Goal: Task Accomplishment & Management: Complete application form

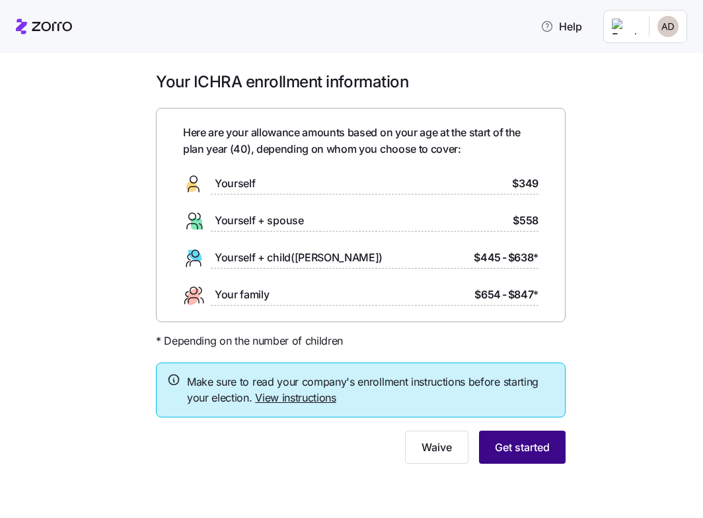
click at [528, 444] on span "Get started" at bounding box center [522, 447] width 55 height 16
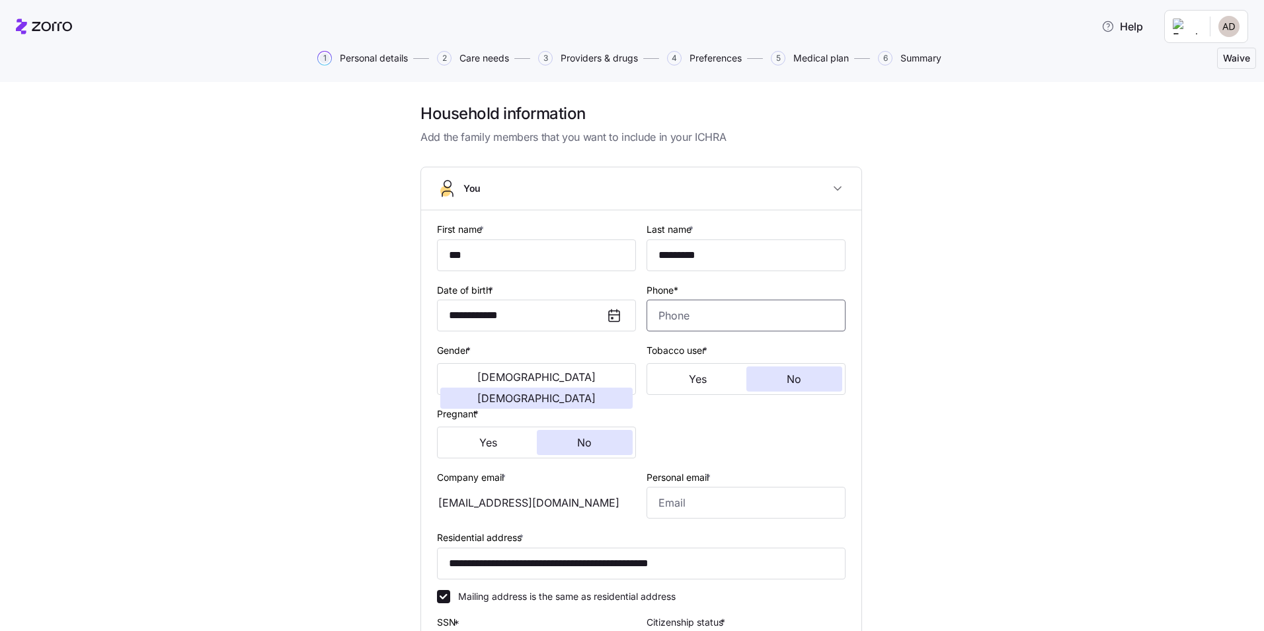
click at [713, 305] on input "Phone*" at bounding box center [745, 315] width 199 height 32
type input "1 (410) 206-6112"
type input "adistefano@allegeant.net"
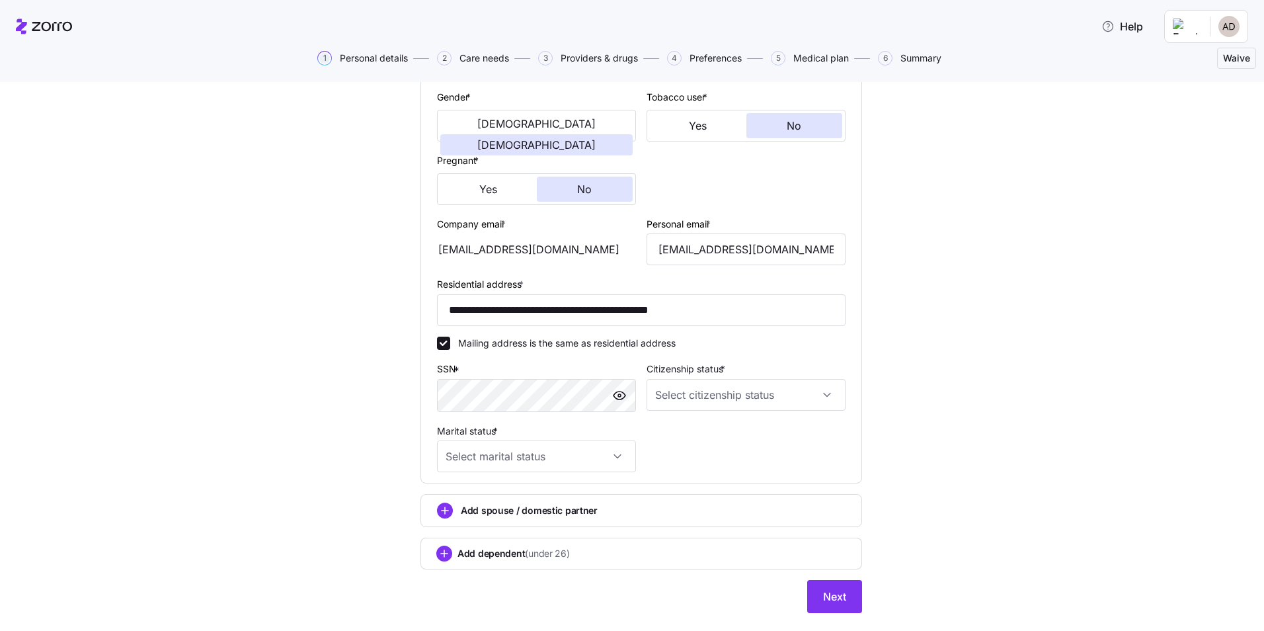
scroll to position [264, 0]
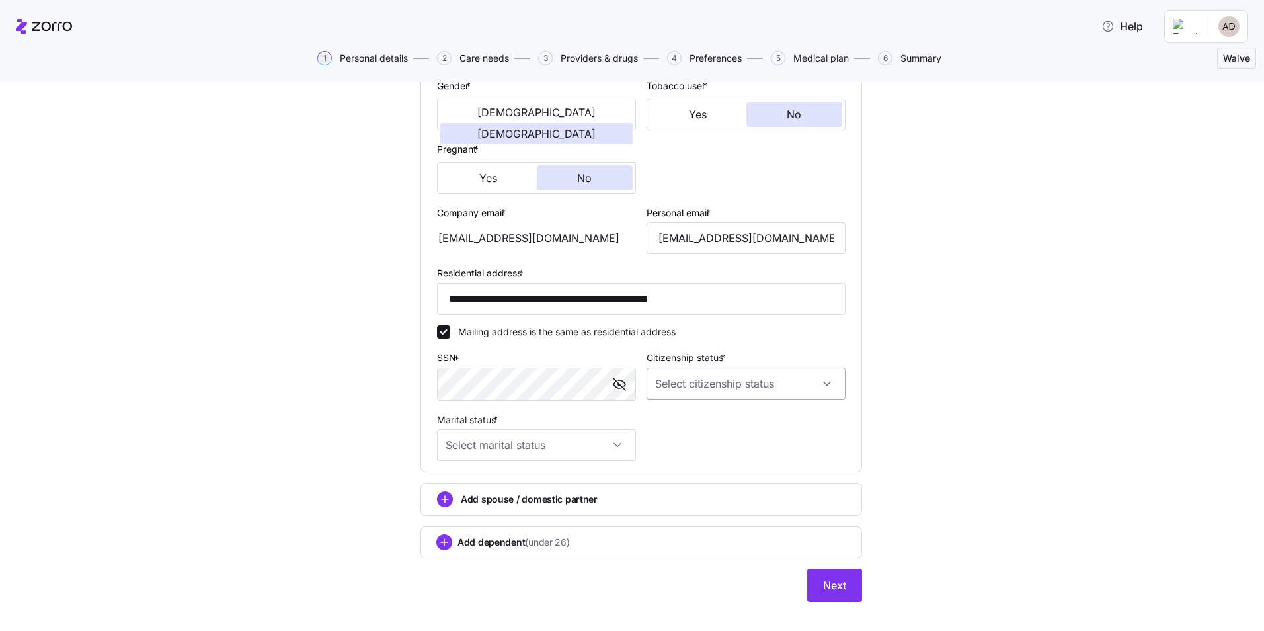
click at [709, 383] on input "Citizenship status *" at bounding box center [745, 384] width 199 height 32
click at [687, 420] on span "US citizen" at bounding box center [725, 423] width 134 height 15
type input "US citizen"
click at [609, 439] on input "Marital status *" at bounding box center [536, 445] width 199 height 32
click at [483, 514] on div "Married" at bounding box center [532, 513] width 188 height 28
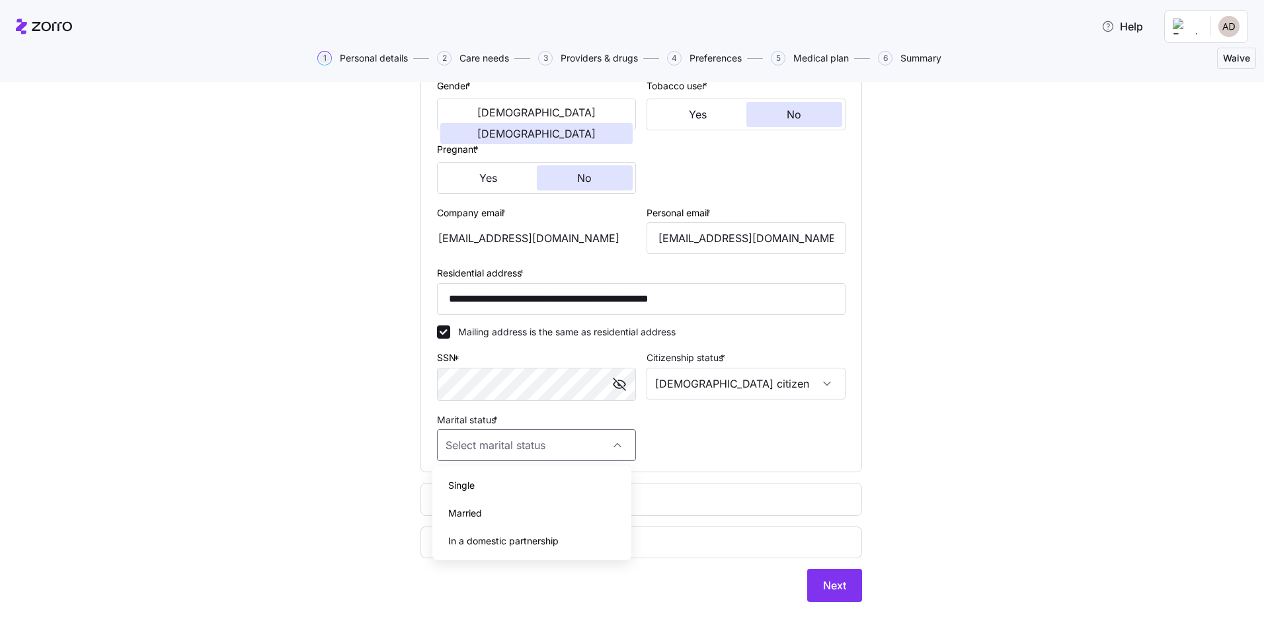
type input "Married"
click at [438, 496] on circle "add icon" at bounding box center [445, 499] width 15 height 15
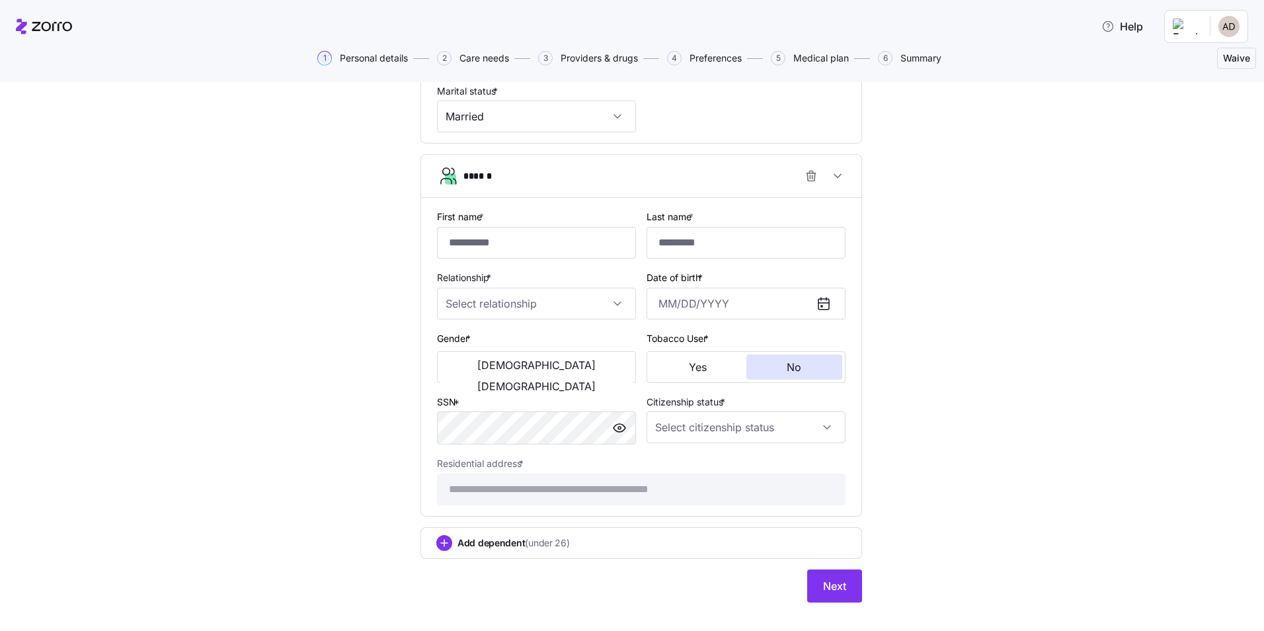
scroll to position [595, 0]
click at [482, 243] on input "First name *" at bounding box center [536, 241] width 199 height 32
type input "***"
click at [757, 231] on input "Last name *" at bounding box center [745, 241] width 199 height 32
type input "*********"
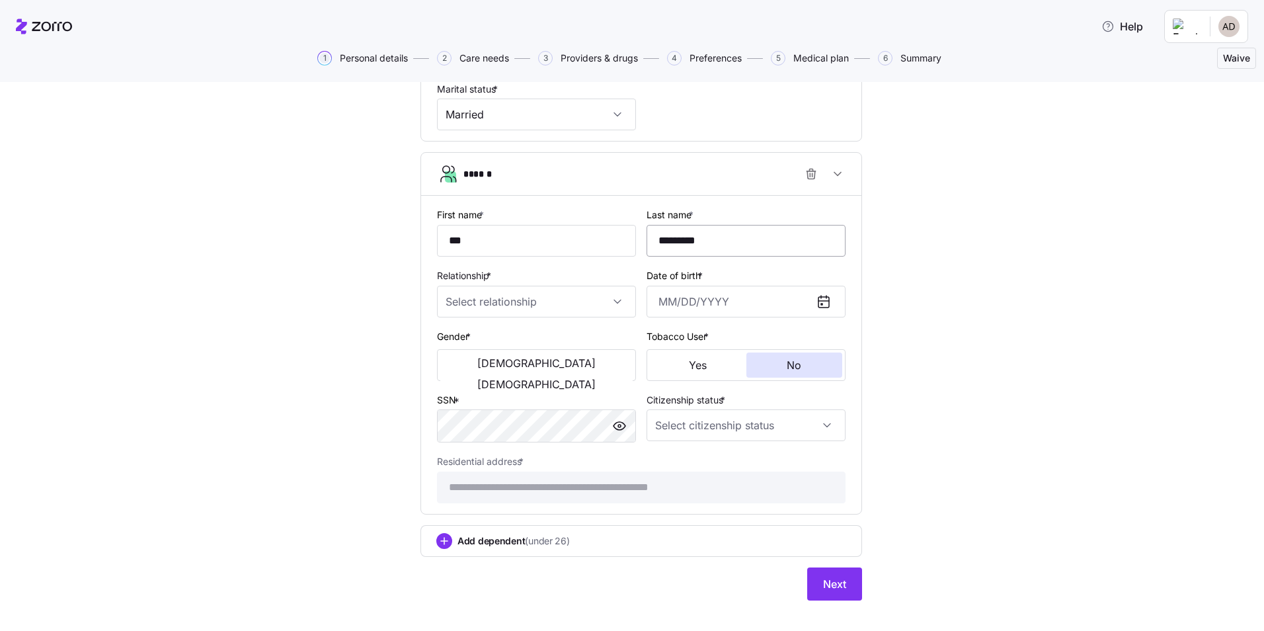
type input "07/06/1985"
drag, startPoint x: 473, startPoint y: 225, endPoint x: 500, endPoint y: 239, distance: 29.9
click at [473, 227] on input "***" at bounding box center [536, 241] width 199 height 32
drag, startPoint x: 458, startPoint y: 236, endPoint x: 397, endPoint y: 243, distance: 61.2
click at [397, 243] on div "**********" at bounding box center [641, 62] width 1208 height 1108
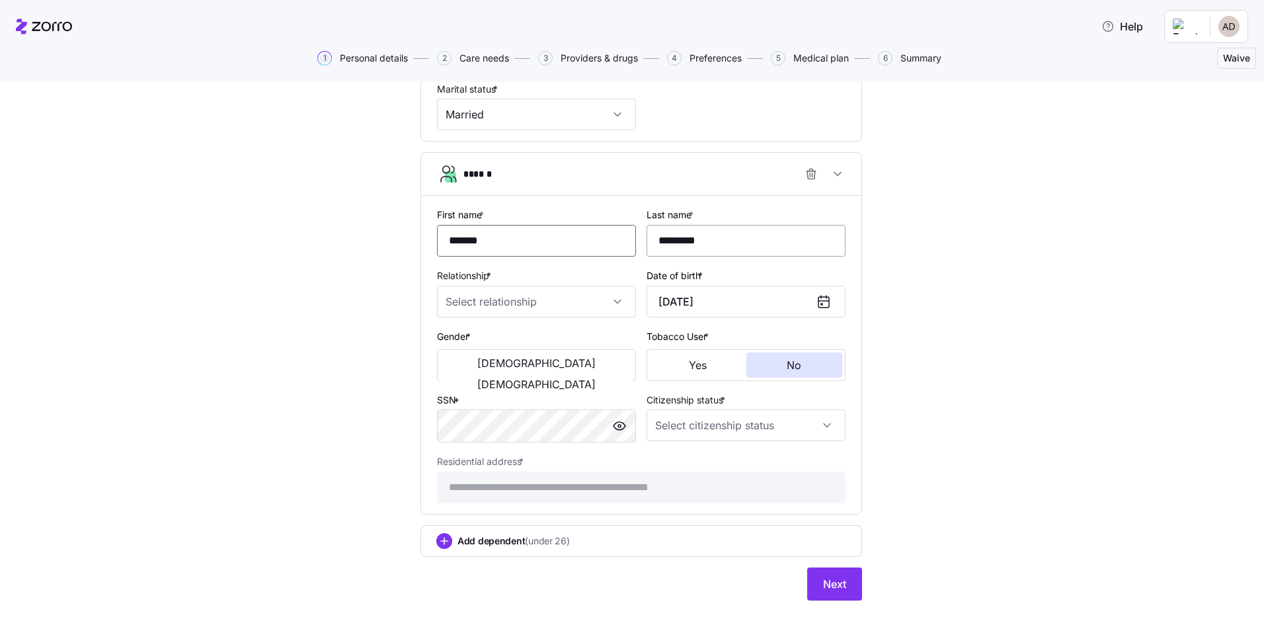
type input "*******"
click at [712, 243] on input "*********" at bounding box center [745, 241] width 199 height 32
click at [494, 299] on input "Relationship *" at bounding box center [536, 302] width 199 height 32
click at [496, 339] on div "Spouse" at bounding box center [532, 342] width 188 height 28
type input "Spouse"
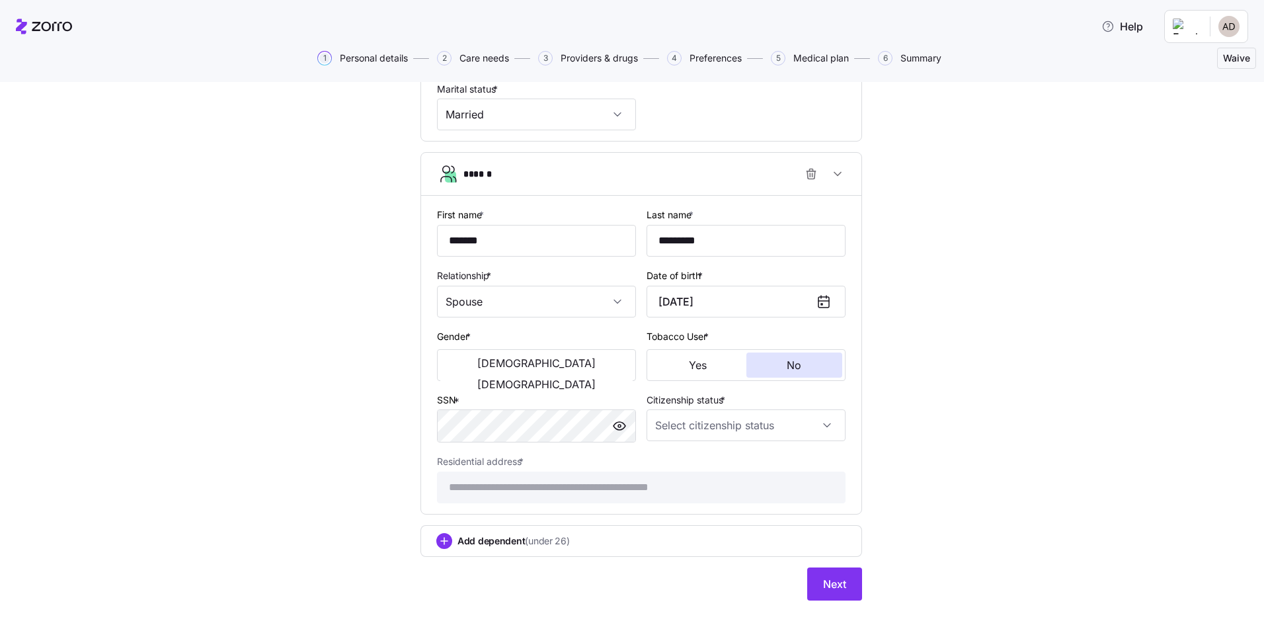
click at [818, 301] on icon at bounding box center [823, 301] width 11 height 0
drag, startPoint x: 709, startPoint y: 304, endPoint x: 730, endPoint y: 305, distance: 21.9
click at [709, 305] on input "07/06/1985" at bounding box center [745, 302] width 199 height 32
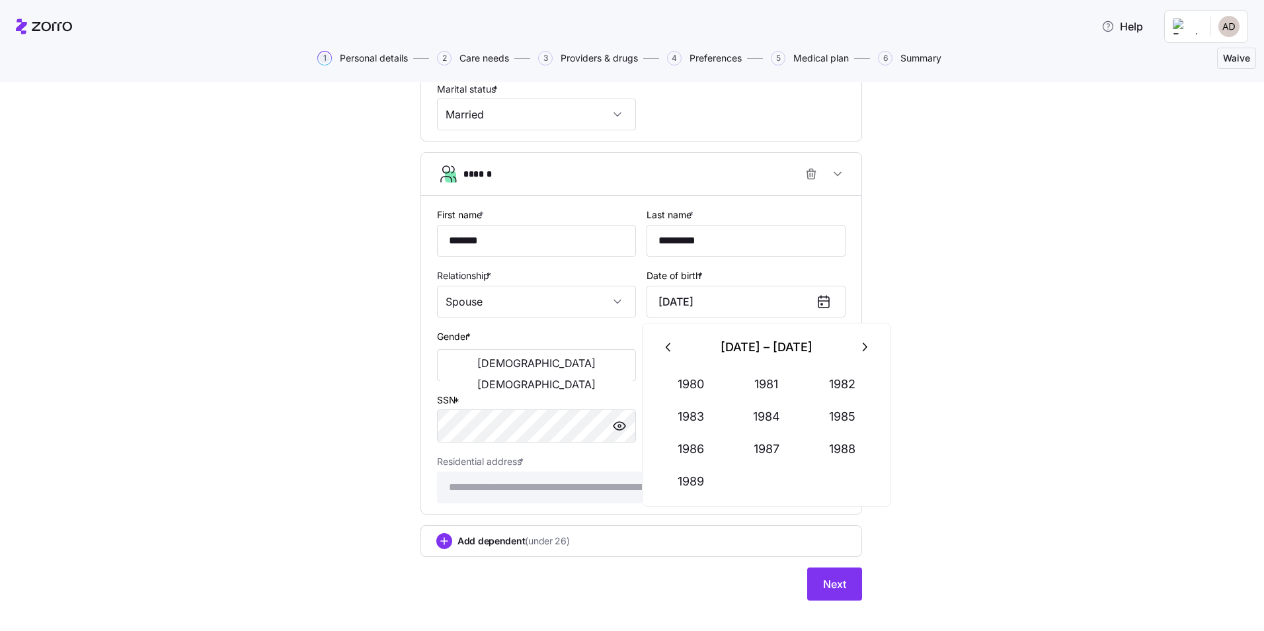
drag, startPoint x: 726, startPoint y: 305, endPoint x: 610, endPoint y: 321, distance: 116.7
click at [610, 321] on div "**********" at bounding box center [641, 354] width 419 height 307
type input "October 10, 1987"
click at [1009, 445] on div "**********" at bounding box center [641, 62] width 1208 height 1108
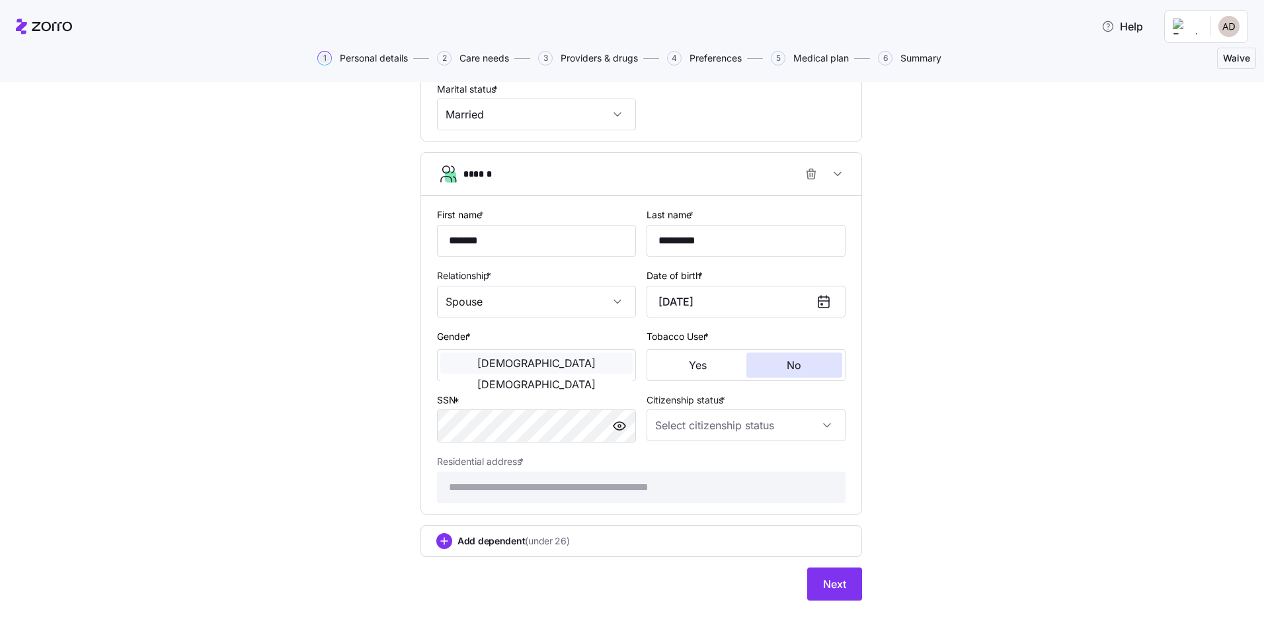
click at [469, 352] on button "Male" at bounding box center [536, 362] width 192 height 21
click at [701, 423] on input "Citizenship status *" at bounding box center [745, 425] width 199 height 32
click at [681, 461] on span "US citizen" at bounding box center [725, 465] width 134 height 15
type input "US citizen"
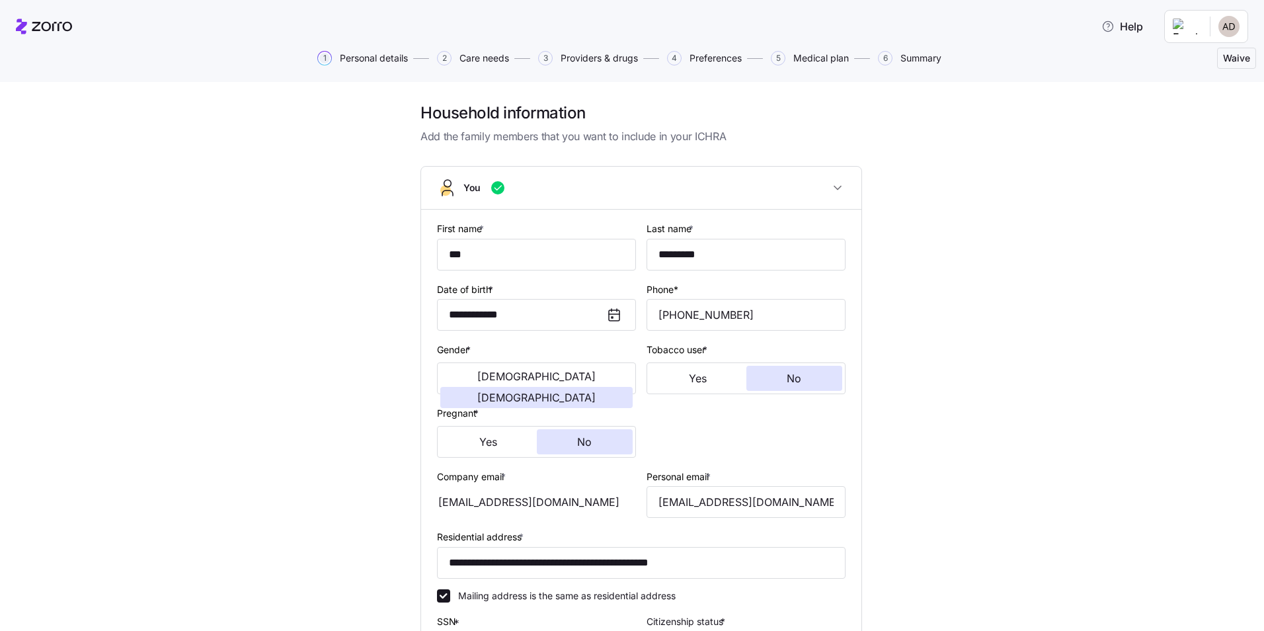
scroll to position [0, 0]
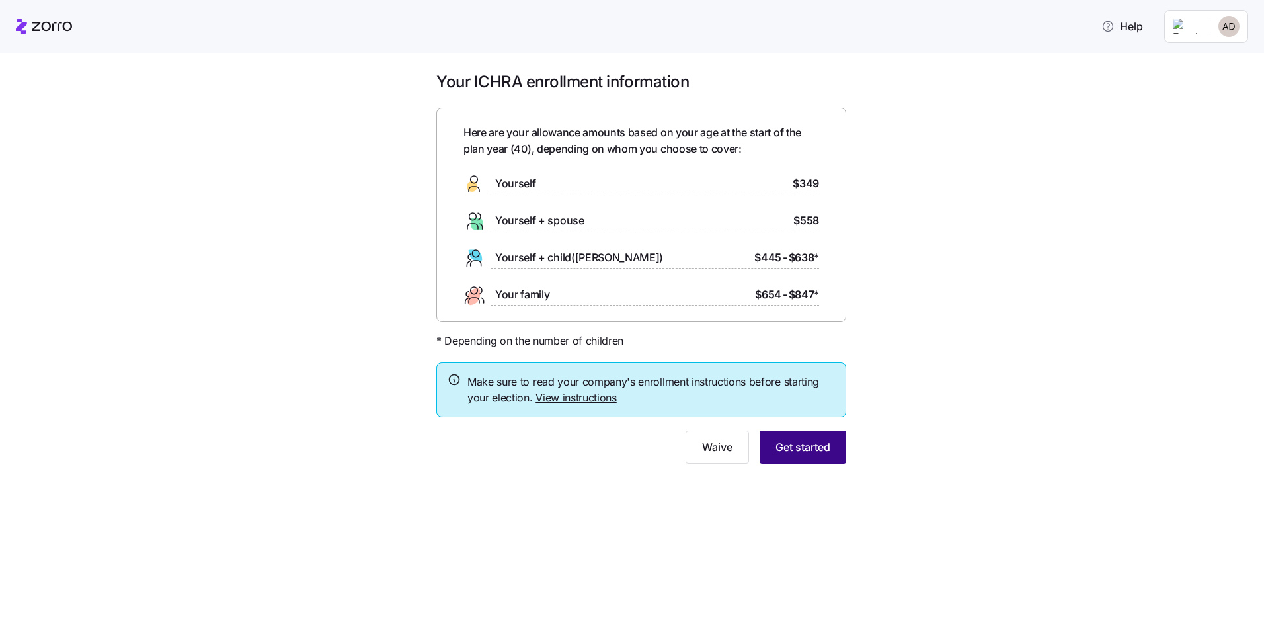
click at [794, 438] on button "Get started" at bounding box center [803, 446] width 87 height 33
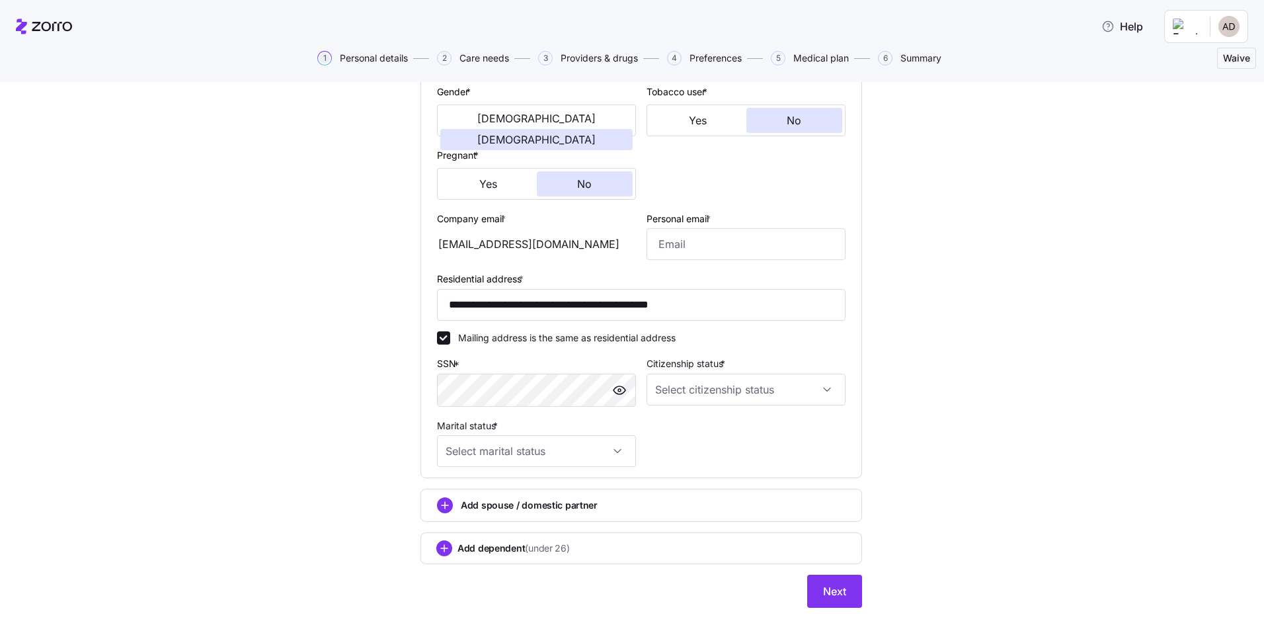
scroll to position [283, 0]
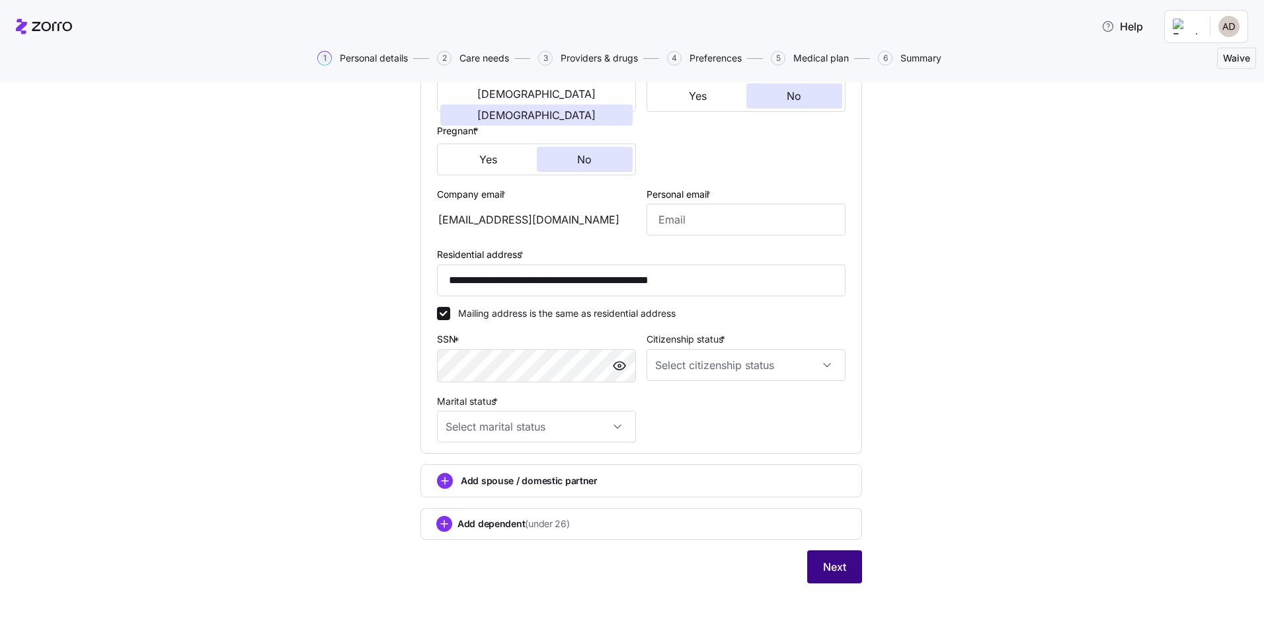
click at [820, 551] on button "Next" at bounding box center [834, 566] width 55 height 33
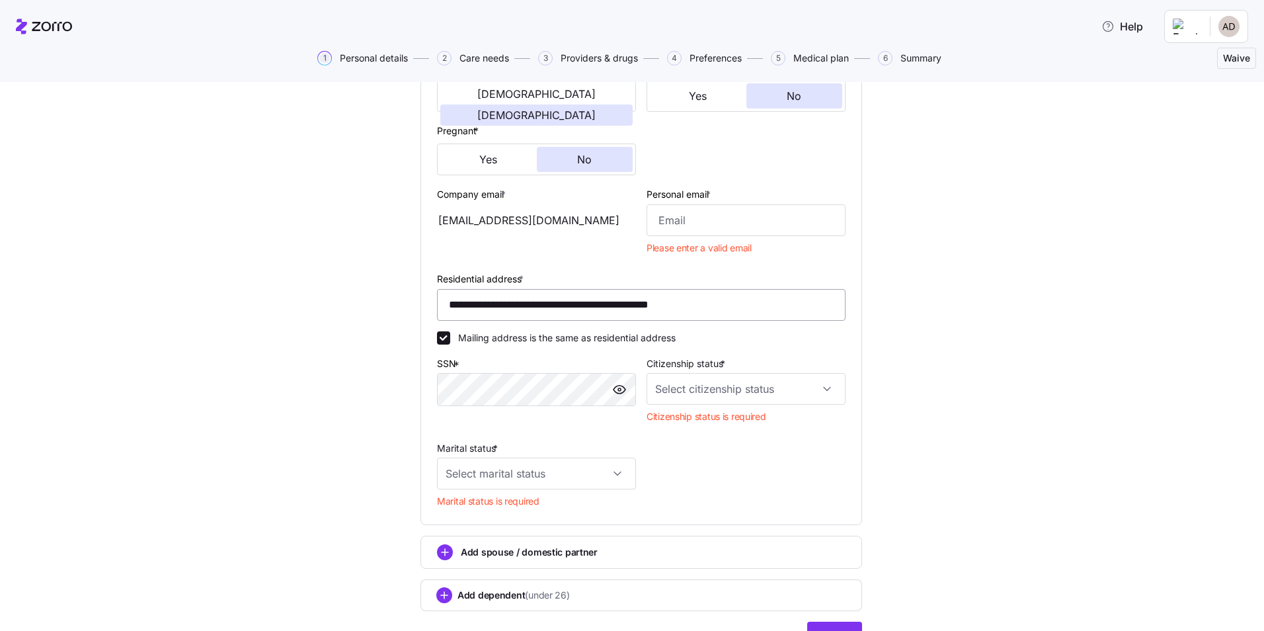
scroll to position [108, 0]
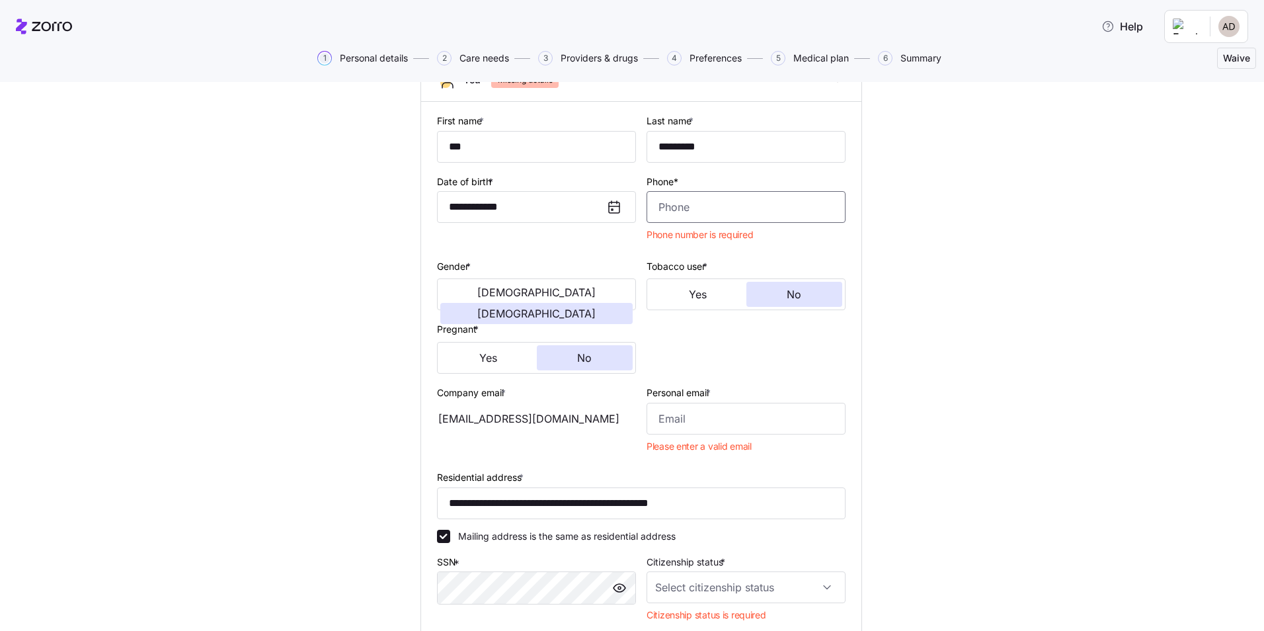
click at [709, 213] on input "Phone*" at bounding box center [745, 207] width 199 height 32
type input "1 (410) 206-6112"
type input "adistefano@allegeant.net"
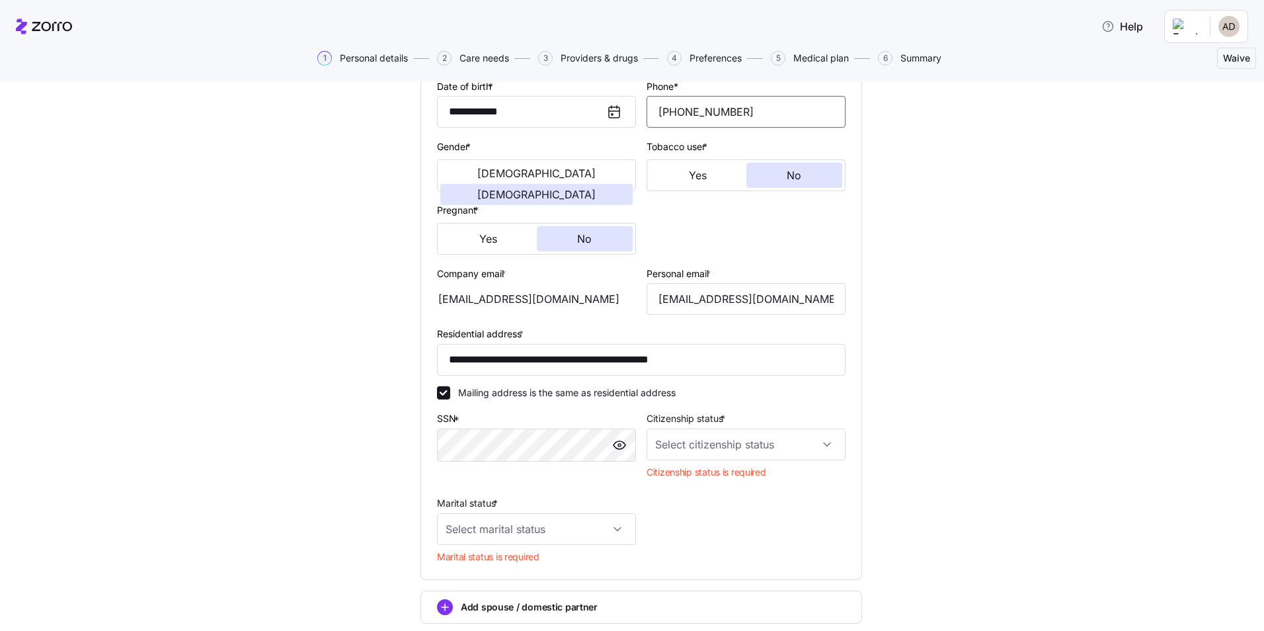
scroll to position [330, 0]
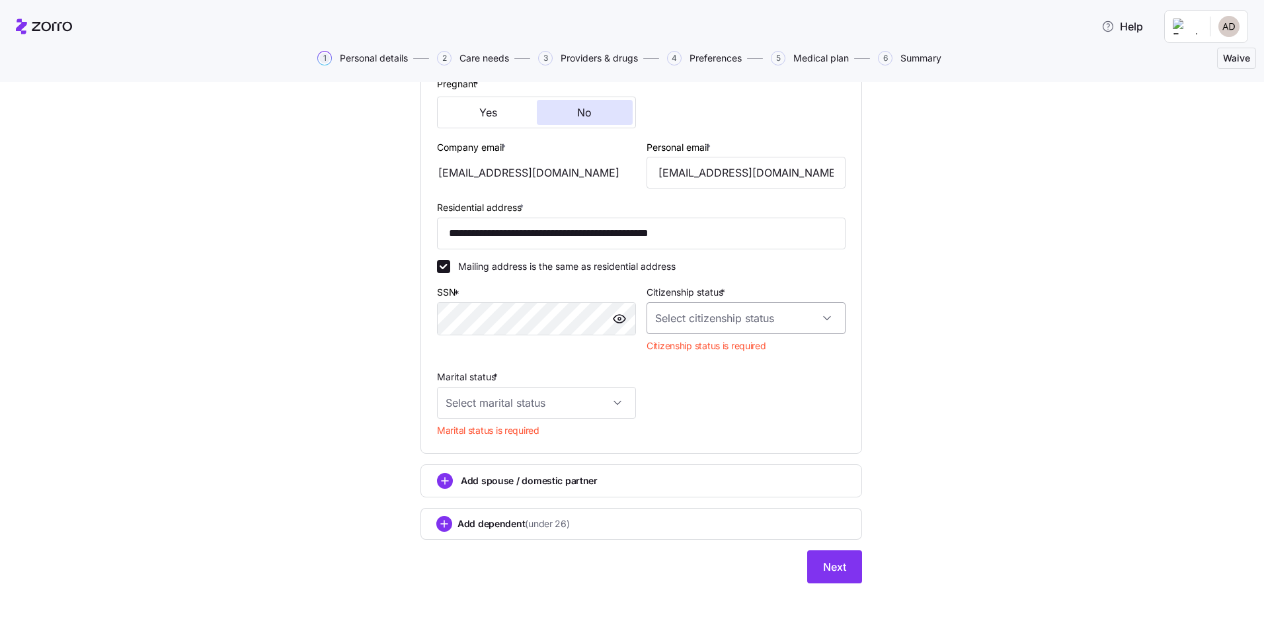
click at [693, 321] on input "Citizenship status *" at bounding box center [745, 318] width 199 height 32
click at [700, 363] on span "US citizen" at bounding box center [725, 358] width 134 height 15
type input "US citizen"
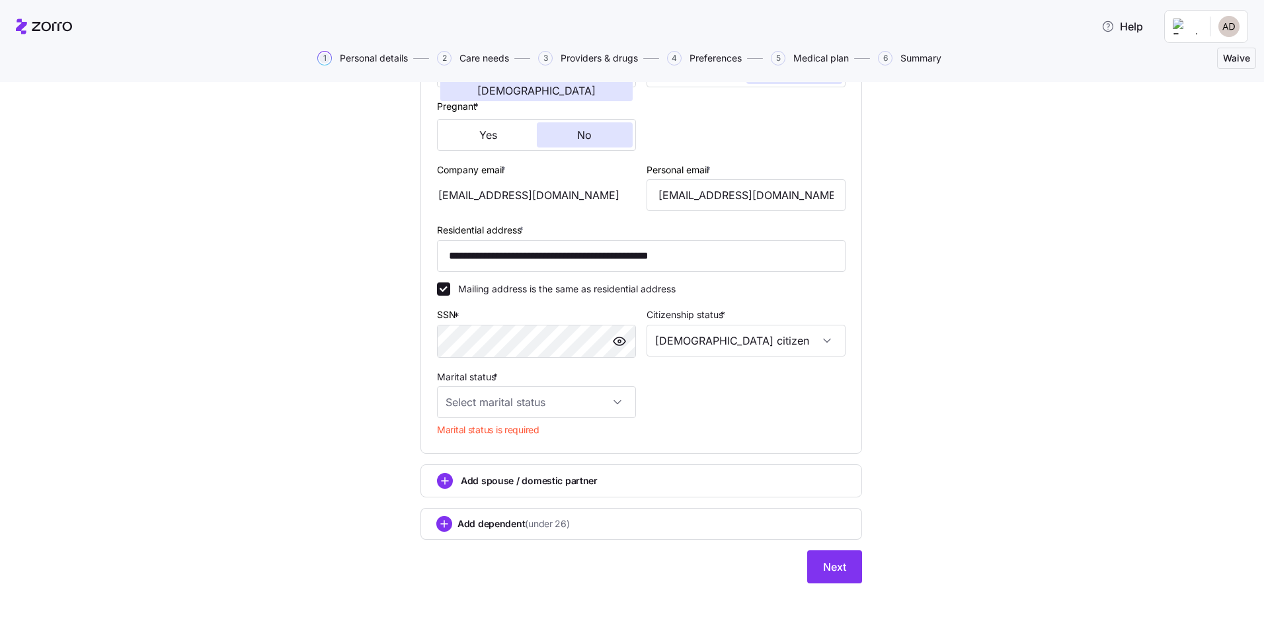
scroll to position [307, 0]
click at [528, 394] on input "Marital status *" at bounding box center [536, 402] width 199 height 32
click at [472, 475] on span "Married" at bounding box center [465, 470] width 34 height 15
type input "Married"
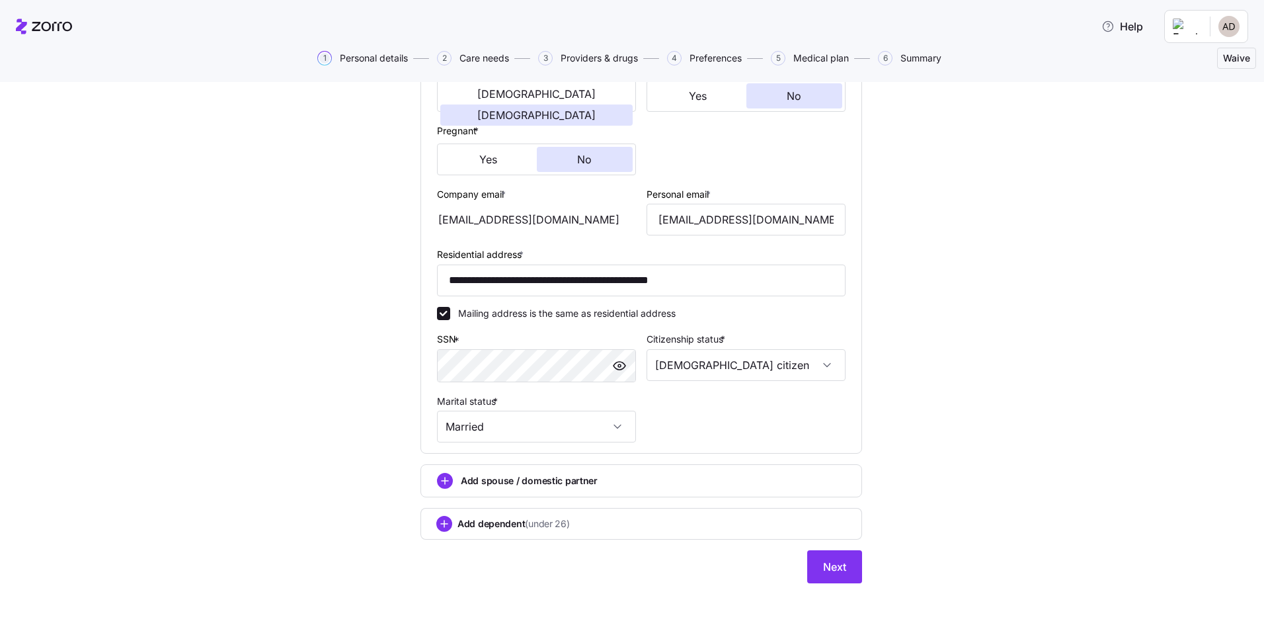
scroll to position [283, 0]
click at [823, 551] on span "Next" at bounding box center [834, 567] width 23 height 16
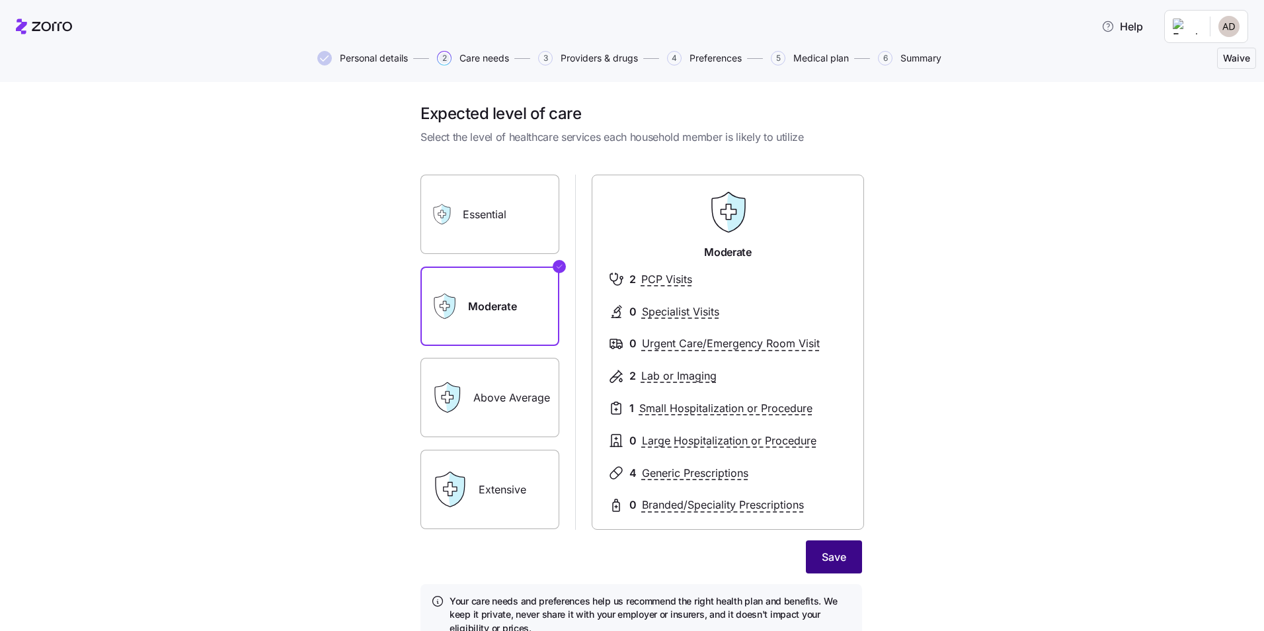
click at [826, 551] on span "Save" at bounding box center [834, 557] width 24 height 16
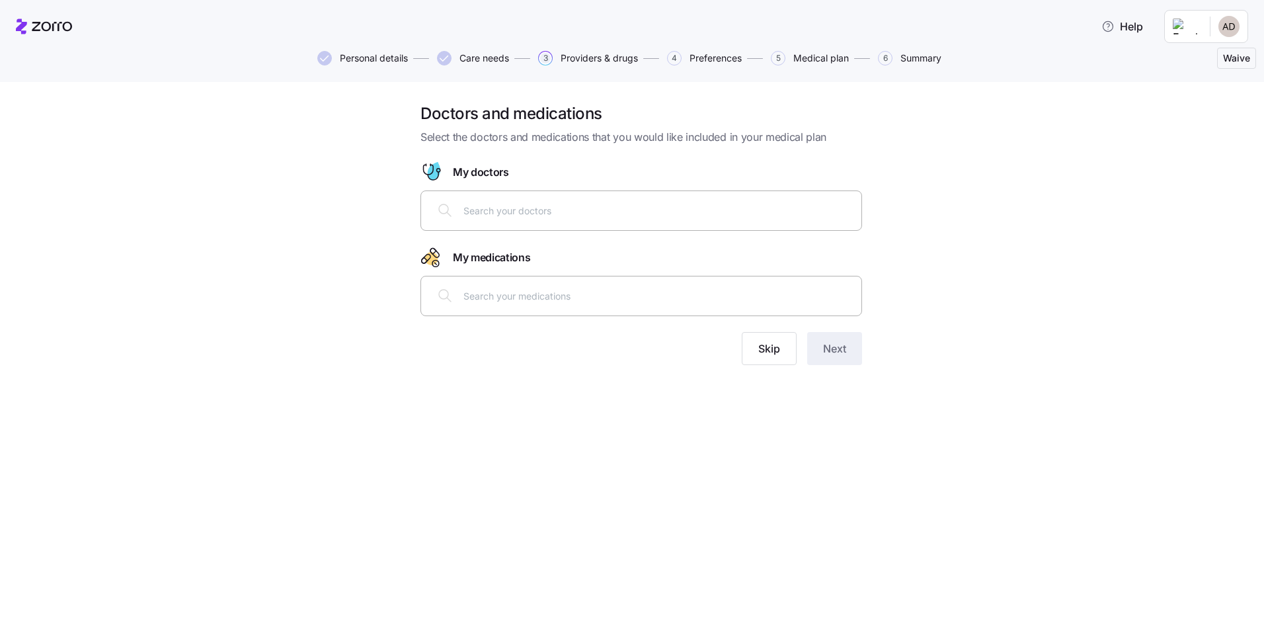
click at [468, 221] on div at bounding box center [641, 210] width 424 height 32
click at [756, 346] on button "Skip" at bounding box center [769, 348] width 55 height 33
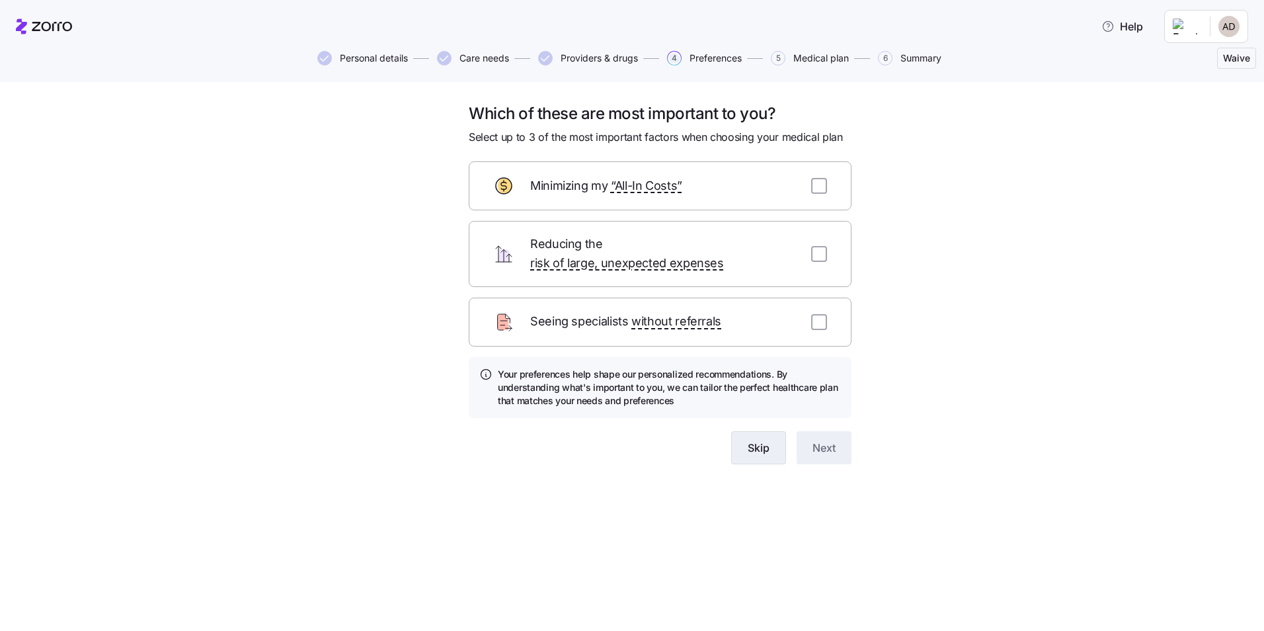
click at [748, 440] on span "Skip" at bounding box center [759, 448] width 22 height 16
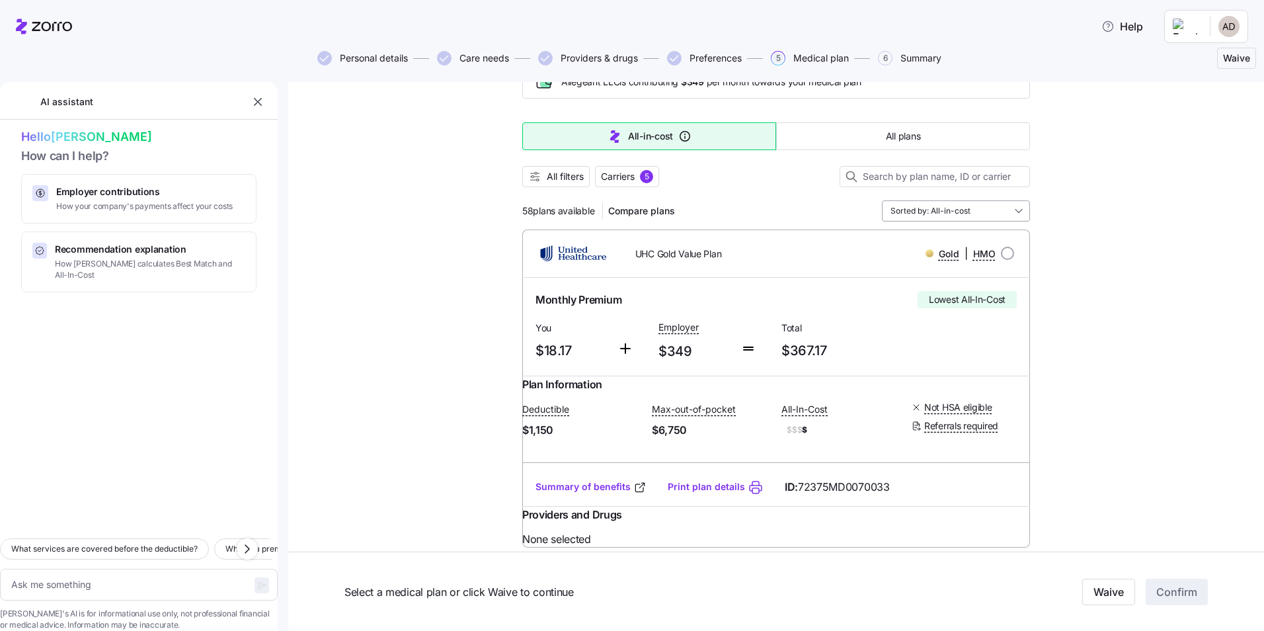
scroll to position [66, 0]
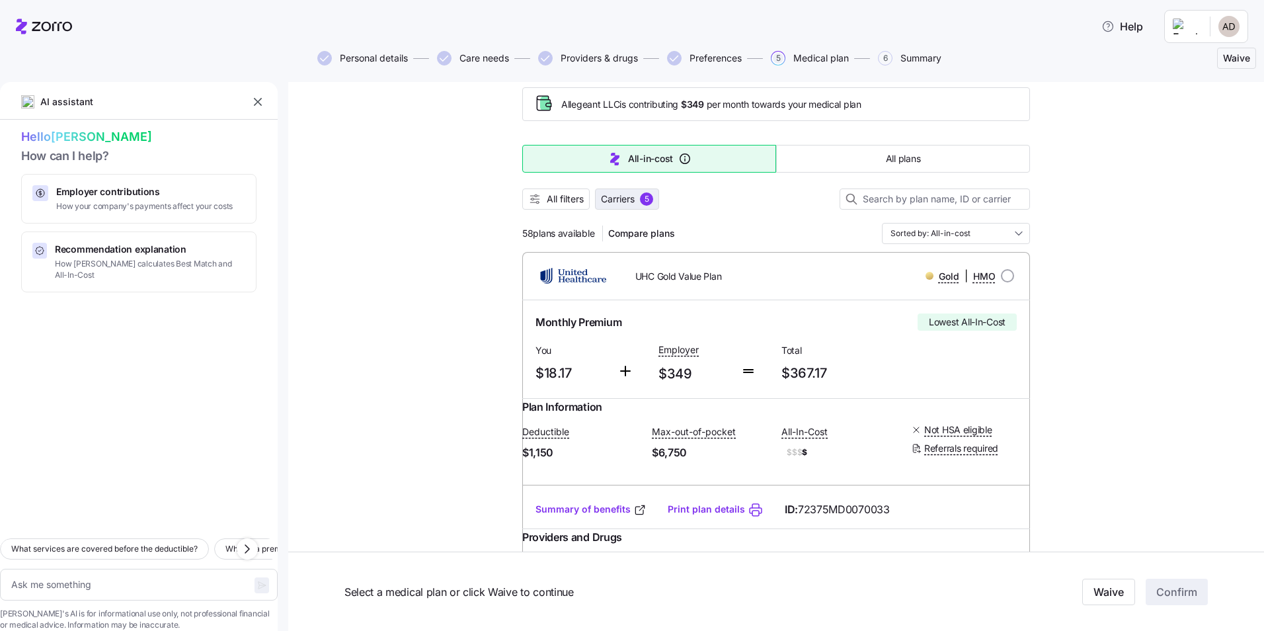
click at [619, 198] on span "Carriers" at bounding box center [618, 198] width 34 height 13
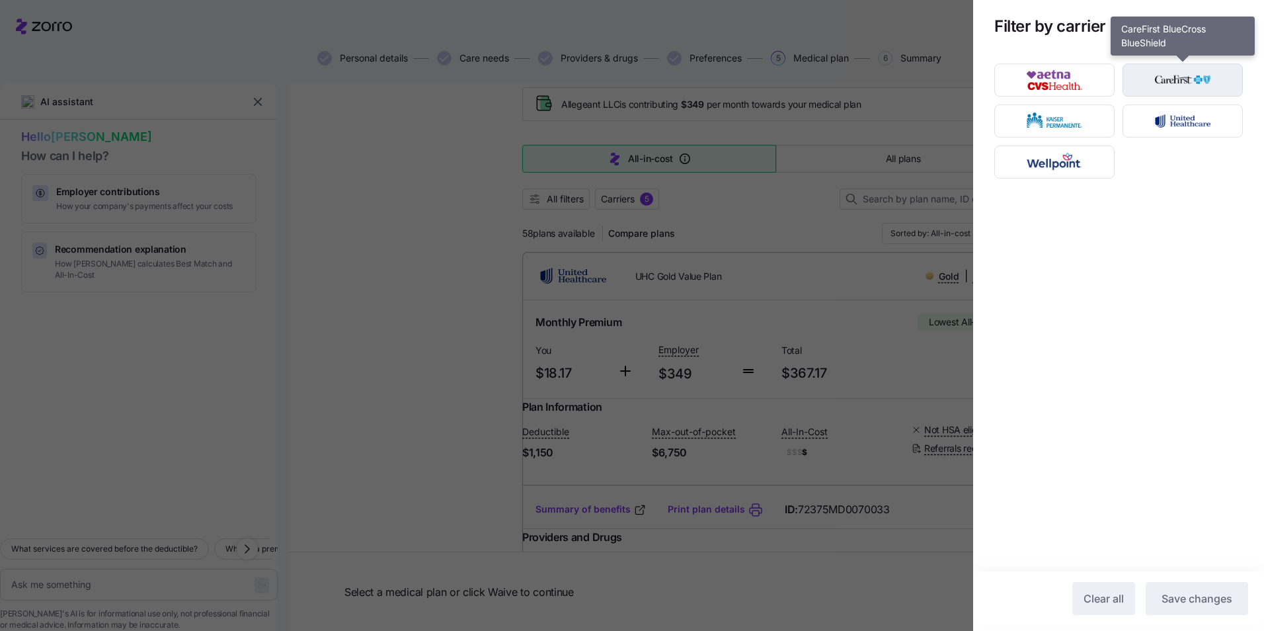
click at [1009, 82] on img "button" at bounding box center [1182, 80] width 97 height 26
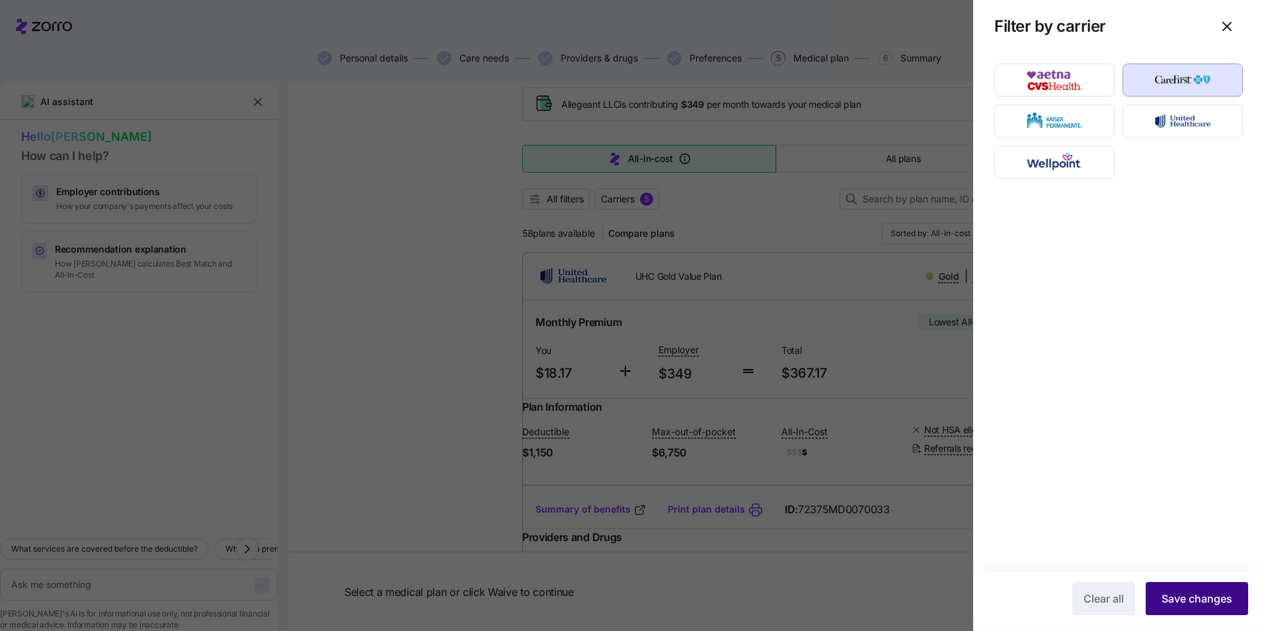
click at [1009, 551] on span "Save changes" at bounding box center [1196, 598] width 71 height 16
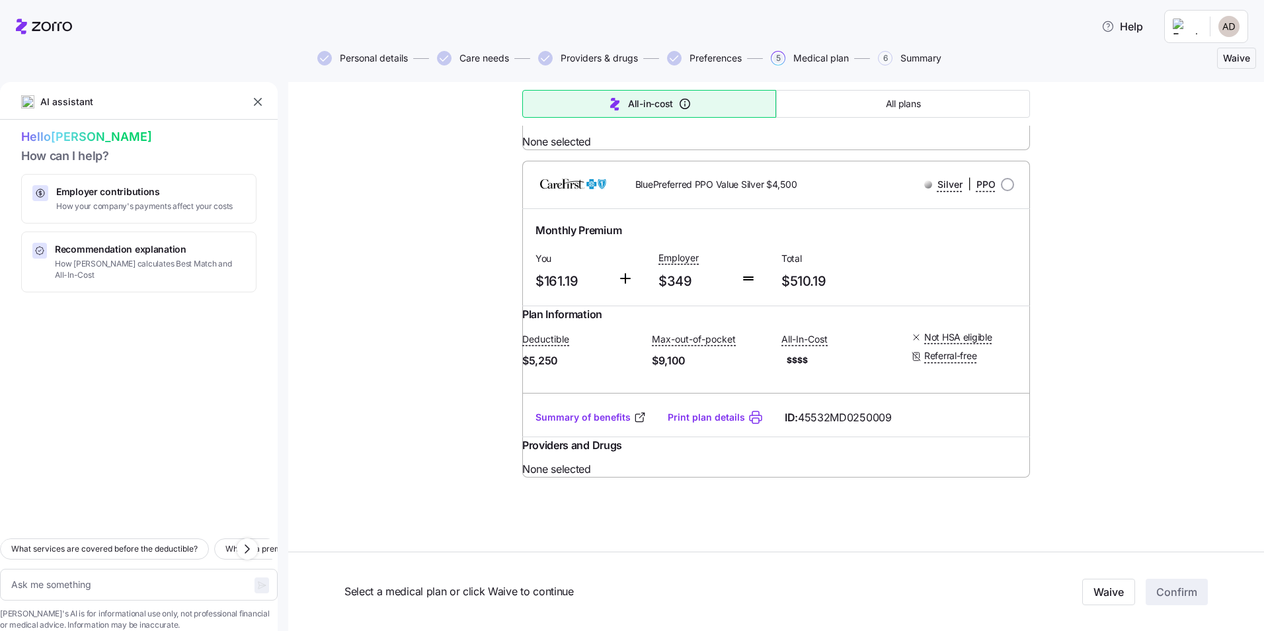
scroll to position [3528, 0]
type textarea "x"
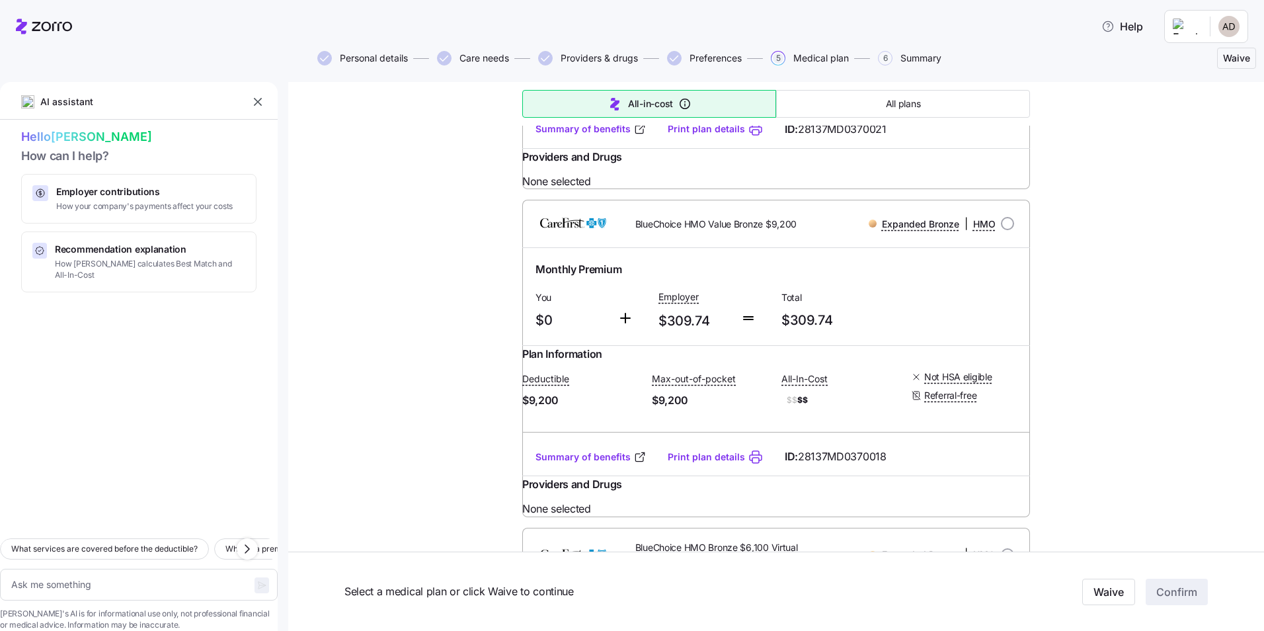
scroll to position [463, 0]
